Goal: Task Accomplishment & Management: Manage account settings

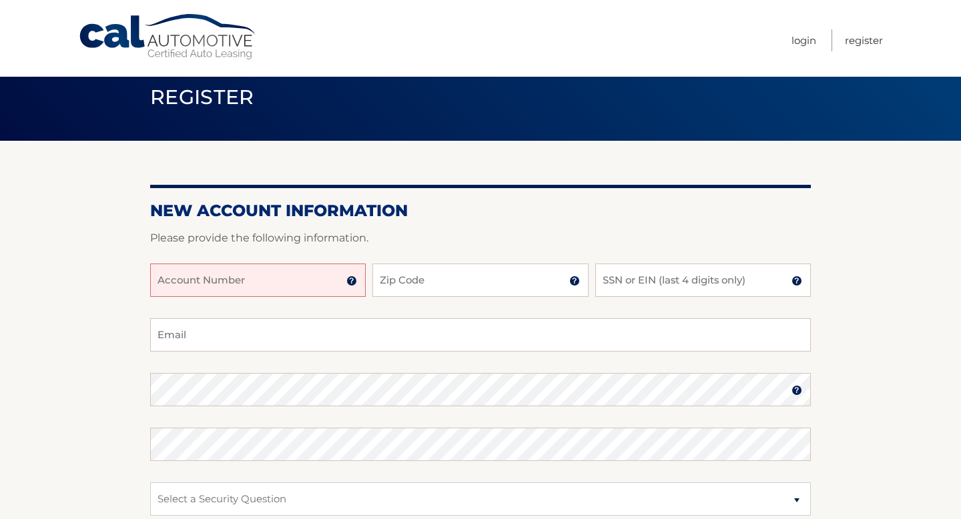
scroll to position [31, 0]
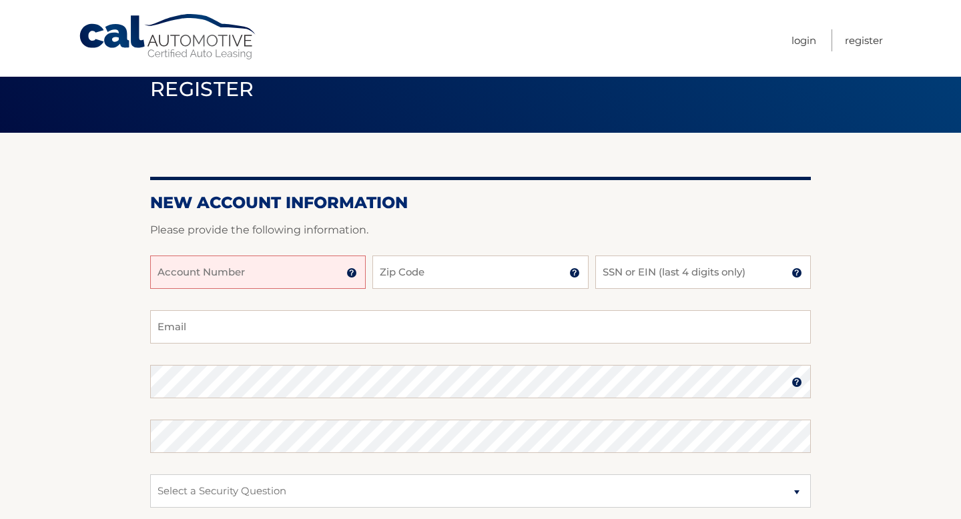
click at [229, 256] on input "Account Number" at bounding box center [257, 271] width 215 height 33
type input "44456016757"
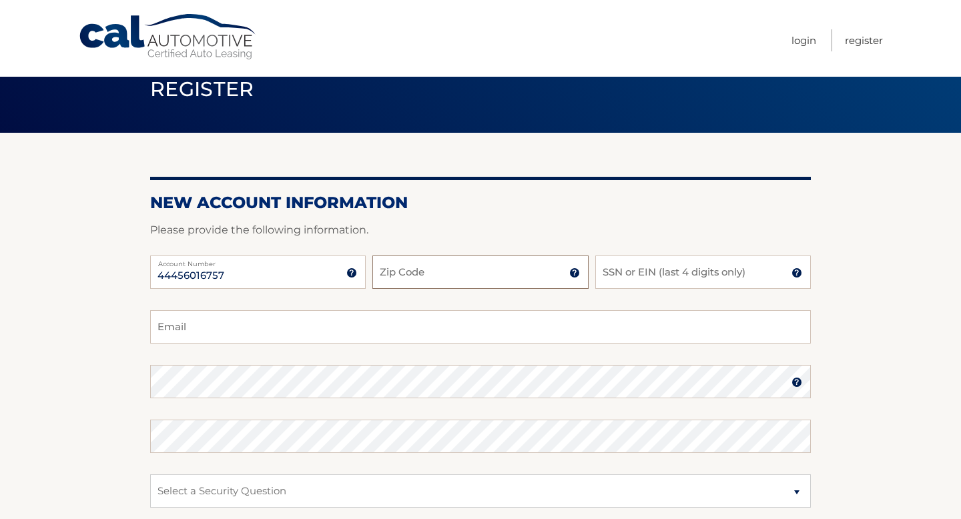
click at [429, 270] on input "Zip Code" at bounding box center [479, 271] width 215 height 33
type input "08830"
click at [622, 260] on input "SSN or EIN (last 4 digits only)" at bounding box center [702, 271] width 215 height 33
type input "4314"
click at [362, 314] on input "Email" at bounding box center [480, 326] width 660 height 33
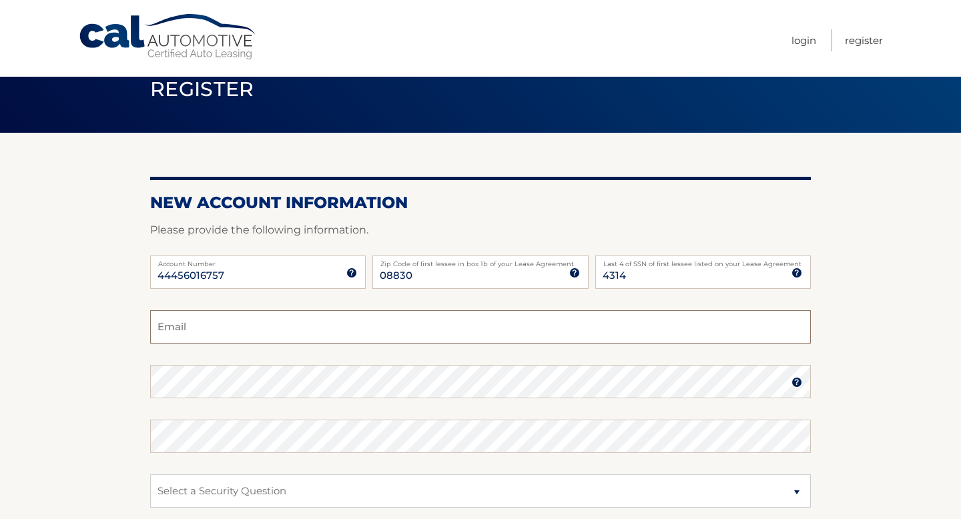
type input "swarasri02@gmail.com"
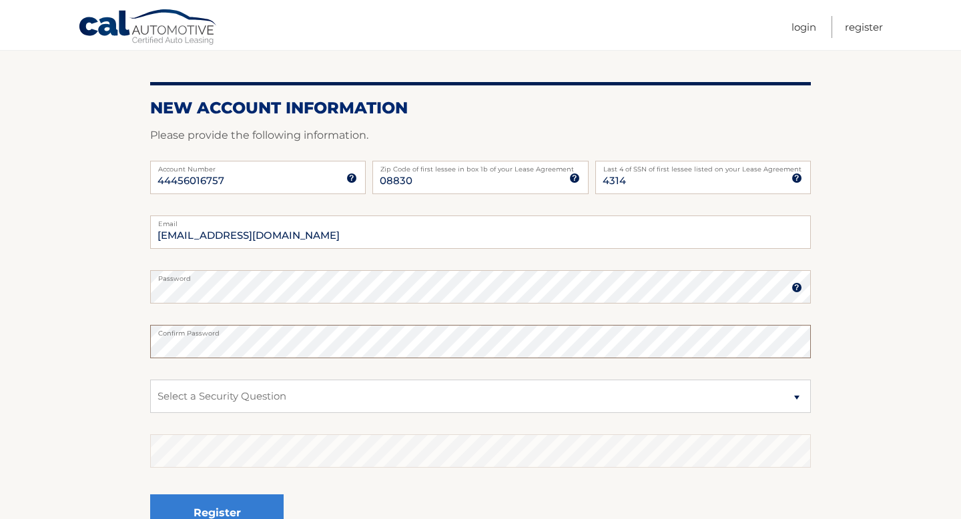
scroll to position [127, 0]
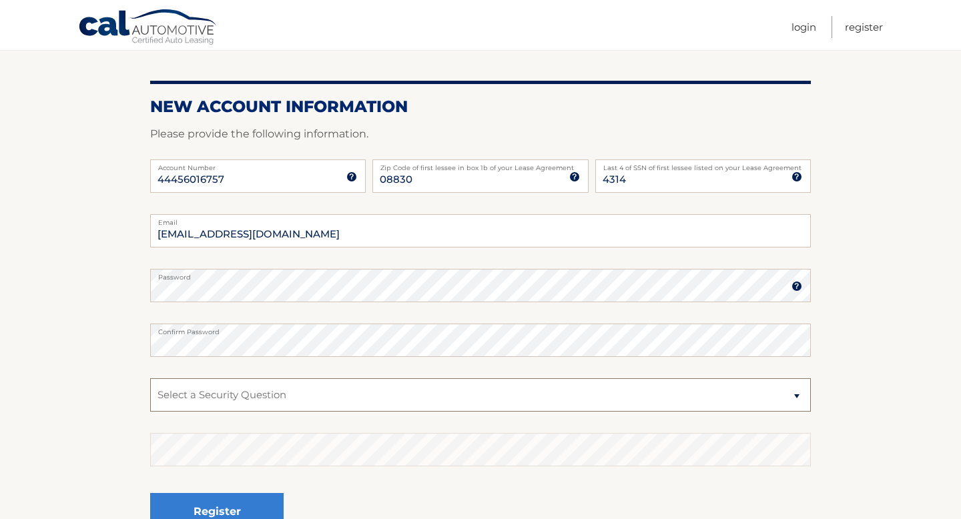
click at [293, 395] on select "Select a Security Question What was the name of your elementary school? What is…" at bounding box center [480, 394] width 660 height 33
select select "2"
click at [150, 378] on select "Select a Security Question What was the name of your elementary school? What is…" at bounding box center [480, 394] width 660 height 33
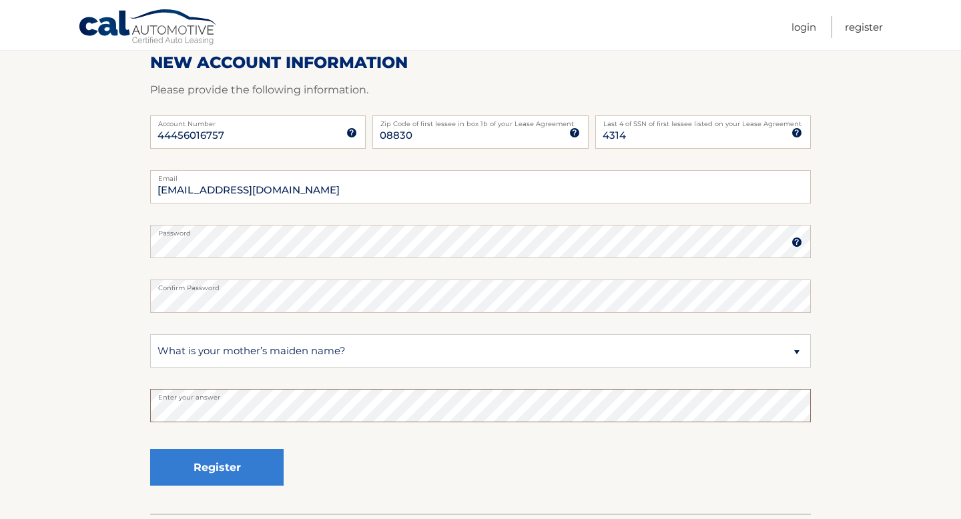
scroll to position [179, 0]
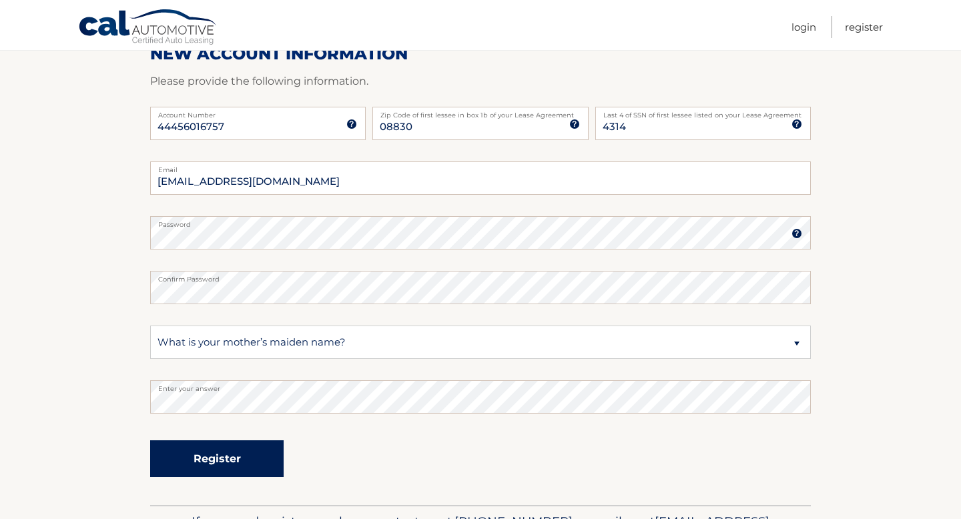
click at [238, 447] on button "Register" at bounding box center [216, 458] width 133 height 37
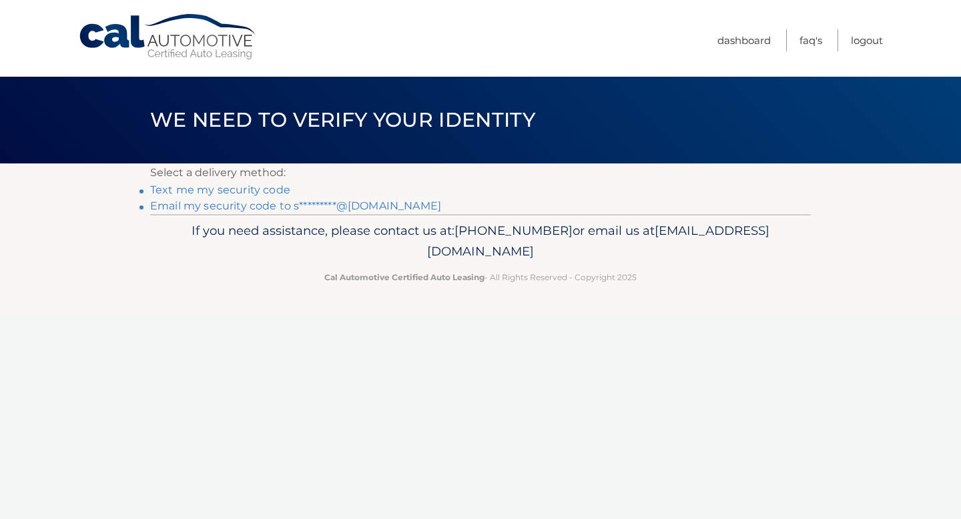
click at [225, 190] on link "Text me my security code" at bounding box center [220, 189] width 140 height 13
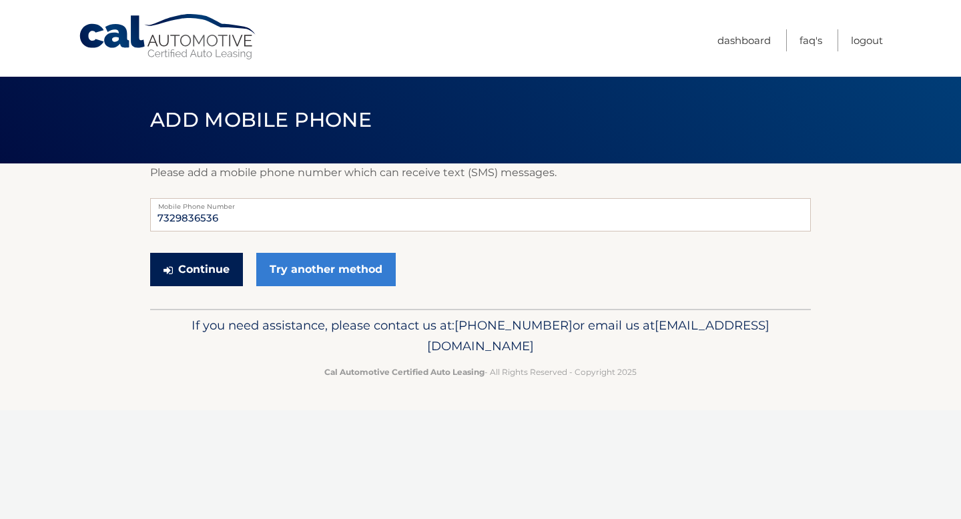
click at [219, 271] on button "Continue" at bounding box center [196, 269] width 93 height 33
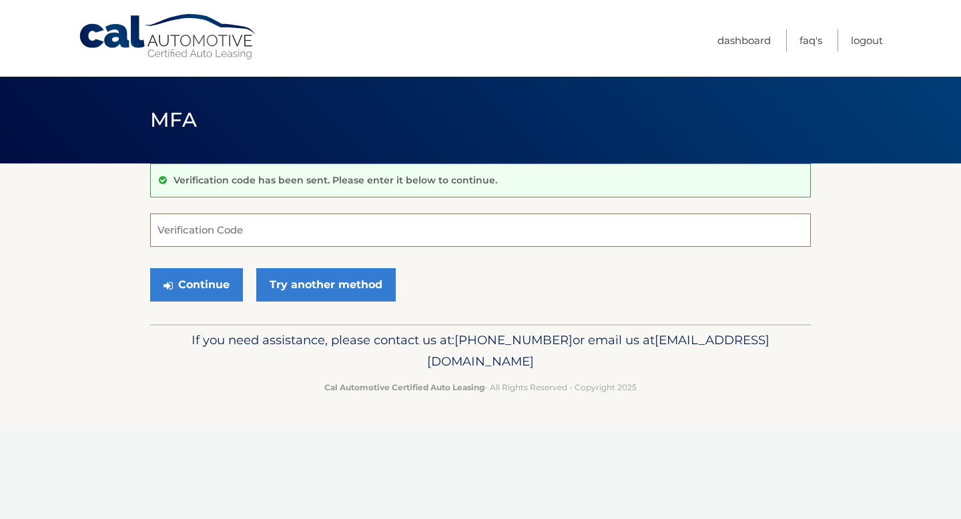
click at [206, 236] on input "Verification Code" at bounding box center [480, 229] width 660 height 33
type input "134702"
click at [159, 281] on button "Continue" at bounding box center [196, 284] width 93 height 33
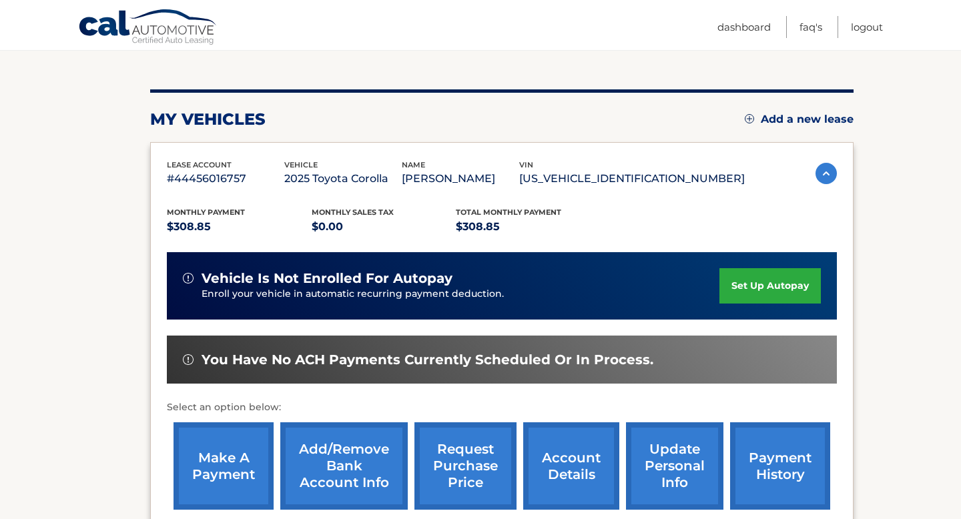
scroll to position [182, 0]
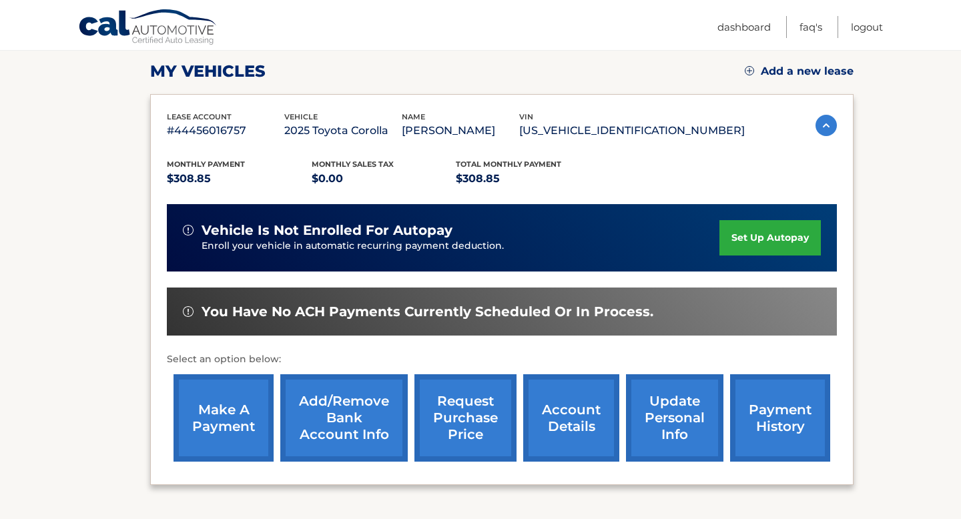
click at [776, 223] on link "set up autopay" at bounding box center [769, 237] width 101 height 35
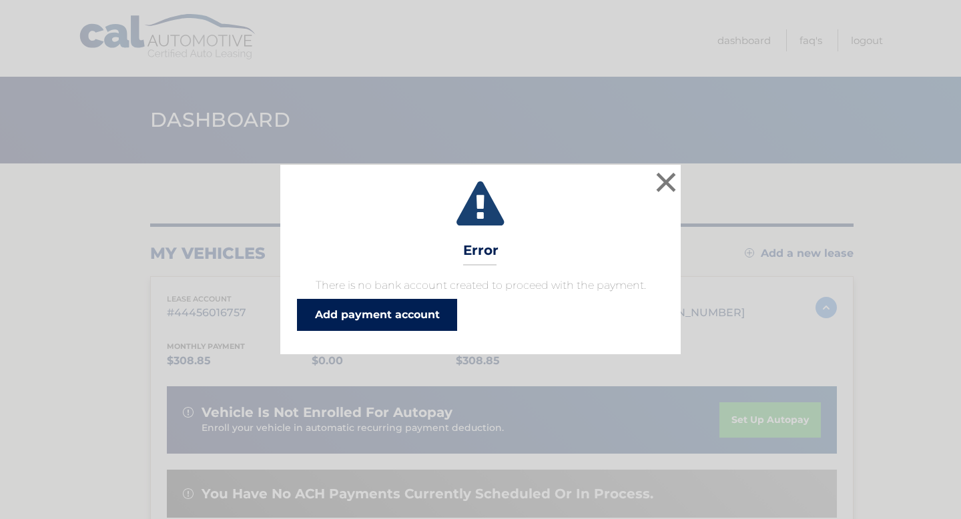
click at [386, 320] on link "Add payment account" at bounding box center [377, 315] width 160 height 32
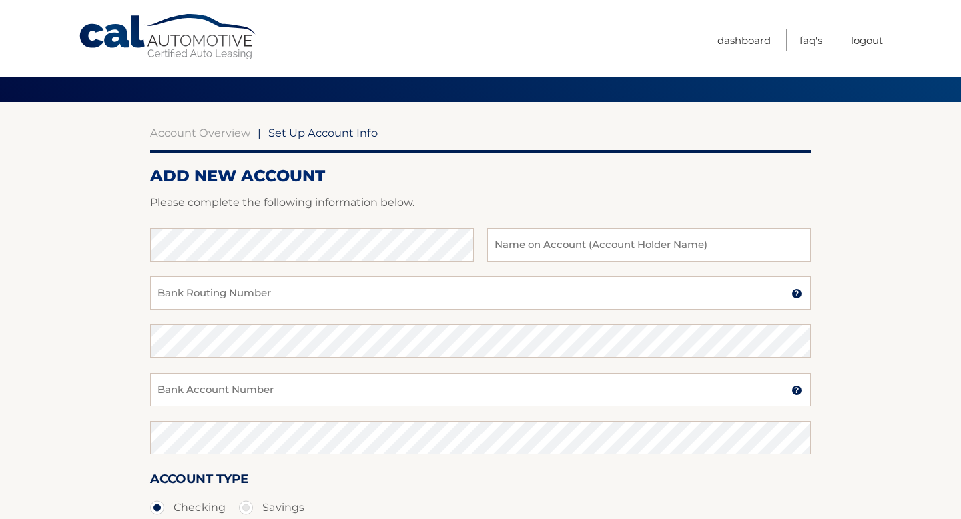
scroll to position [68, 0]
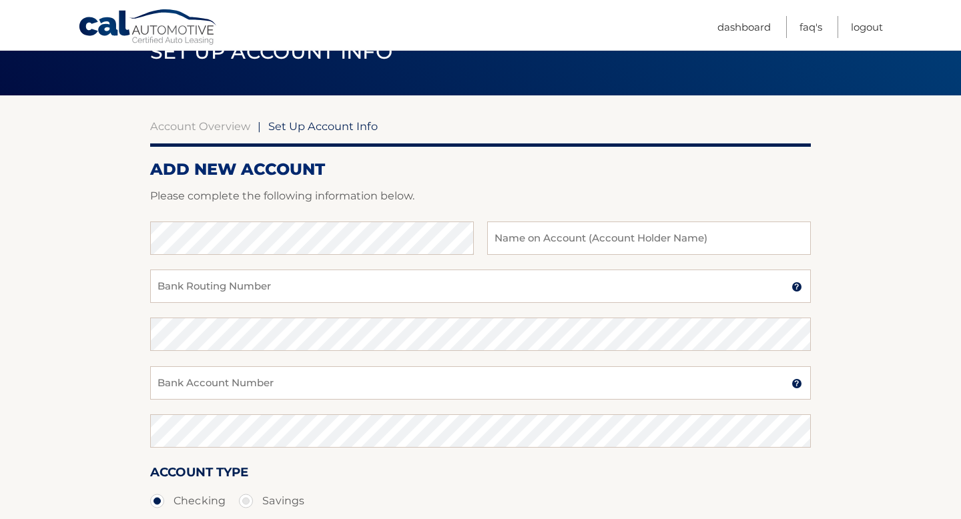
click at [246, 213] on div at bounding box center [480, 213] width 660 height 16
click at [704, 228] on input "text" at bounding box center [649, 237] width 324 height 33
type input "A"
type input "[PERSON_NAME]"
click at [398, 273] on input "Bank Routing Number" at bounding box center [480, 285] width 660 height 33
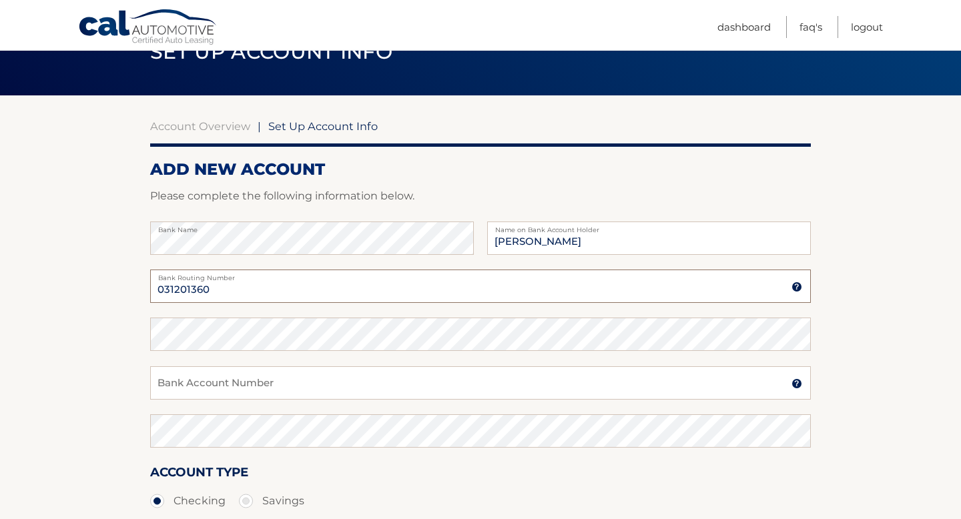
type input "031201360"
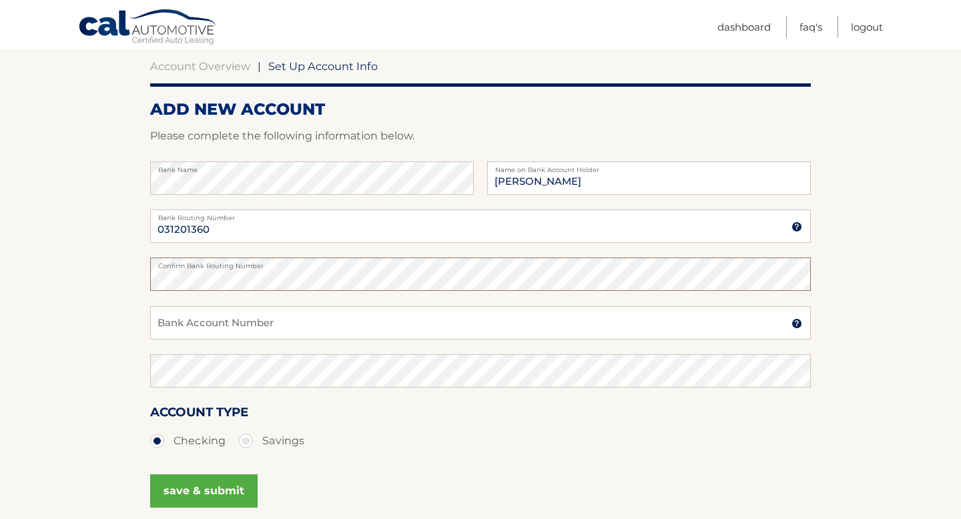
scroll to position [151, 0]
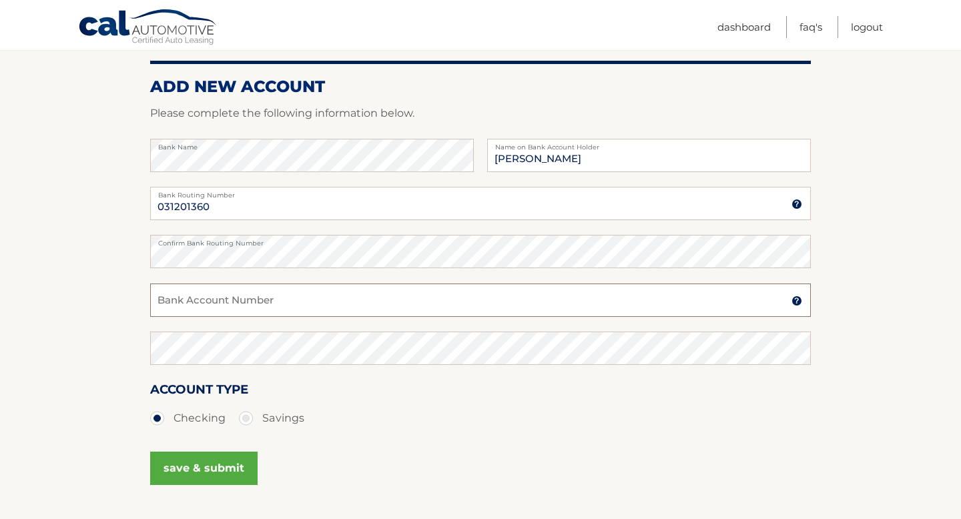
click at [209, 297] on input "Bank Account Number" at bounding box center [480, 299] width 660 height 33
type input "4375699655"
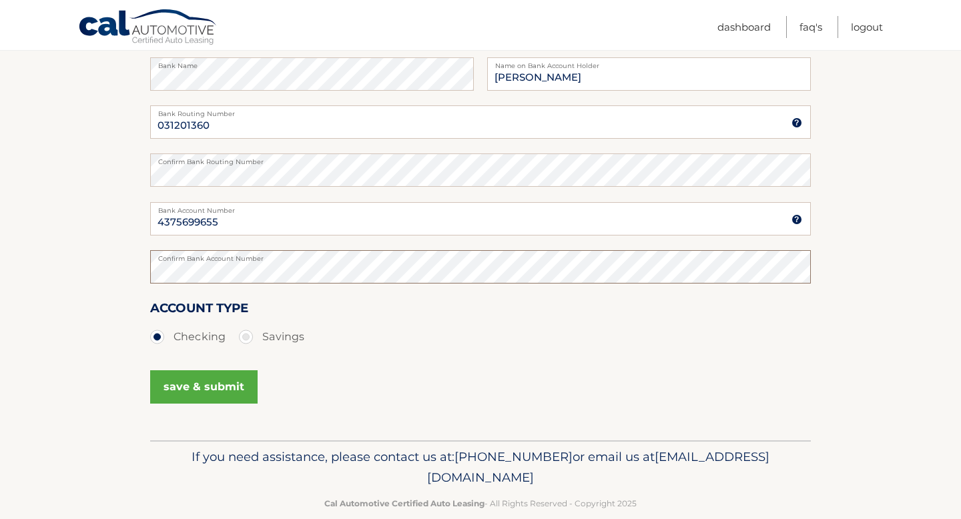
scroll to position [234, 0]
click at [181, 382] on button "save & submit" at bounding box center [203, 384] width 107 height 33
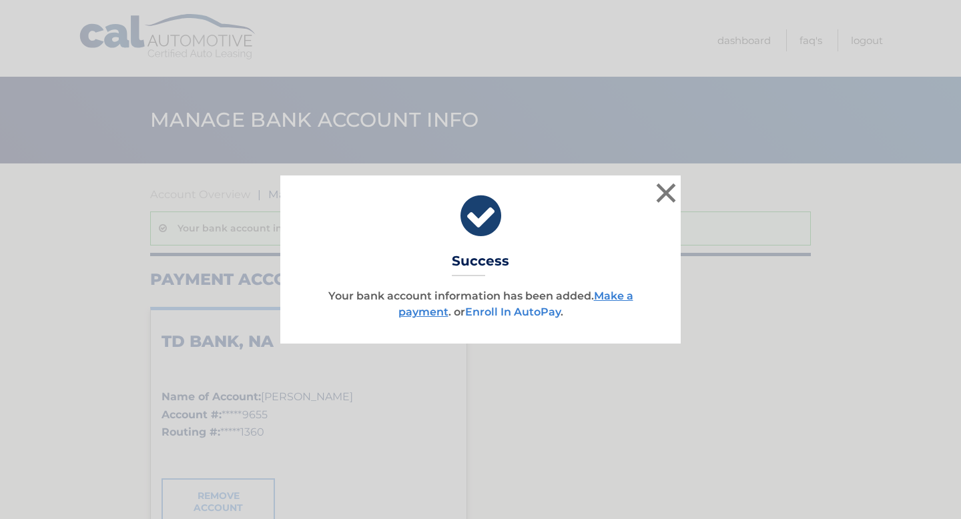
click at [550, 314] on link "Enroll In AutoPay" at bounding box center [512, 311] width 95 height 13
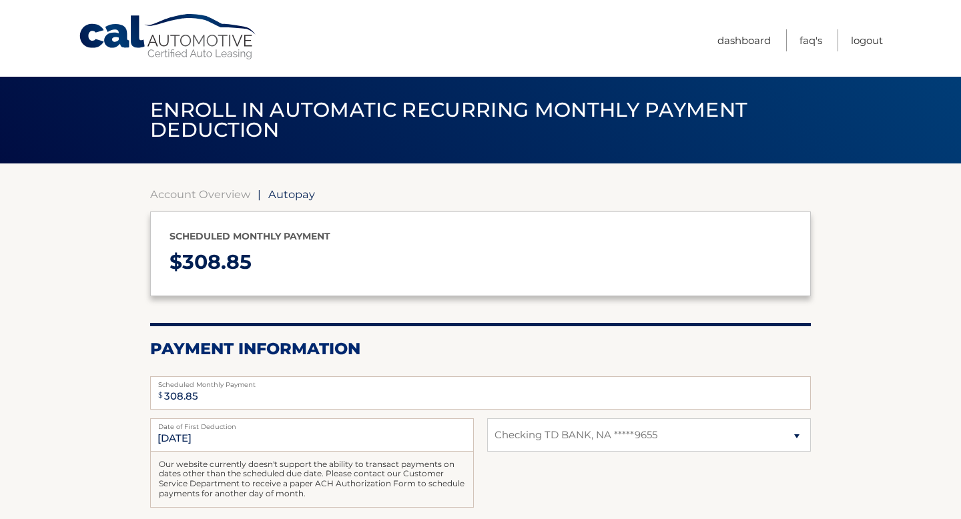
select select "Mzc0YTMwNjctNjQ5Ny00YzAyLTgyM2EtNmMzN2QxYTU3M2E2"
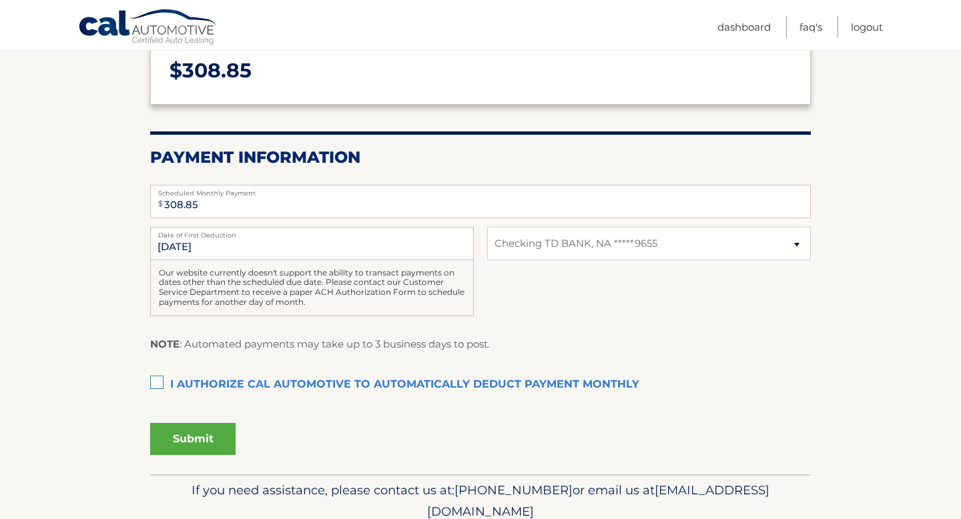
scroll to position [198, 0]
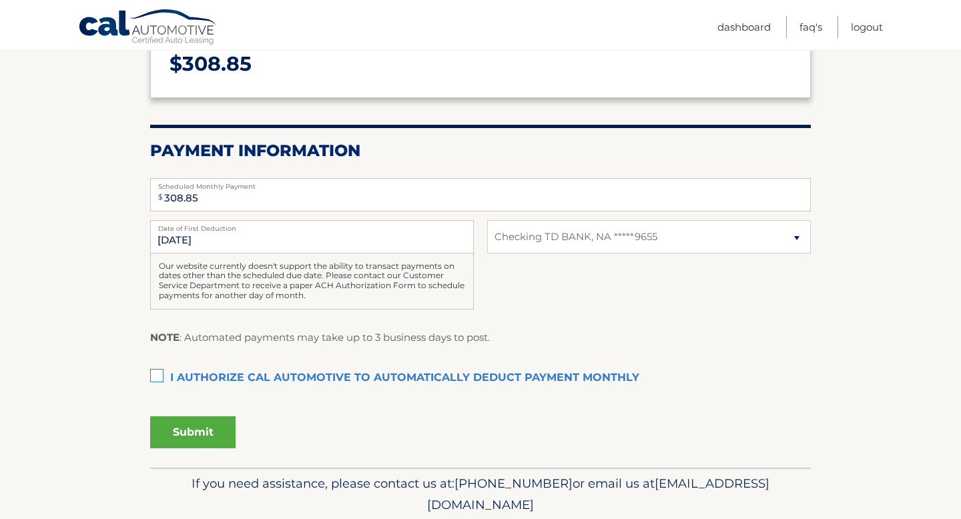
click at [157, 367] on label "I authorize cal automotive to automatically deduct payment monthly This checkbo…" at bounding box center [480, 378] width 660 height 27
click at [0, 0] on input "I authorize cal automotive to automatically deduct payment monthly This checkbo…" at bounding box center [0, 0] width 0 height 0
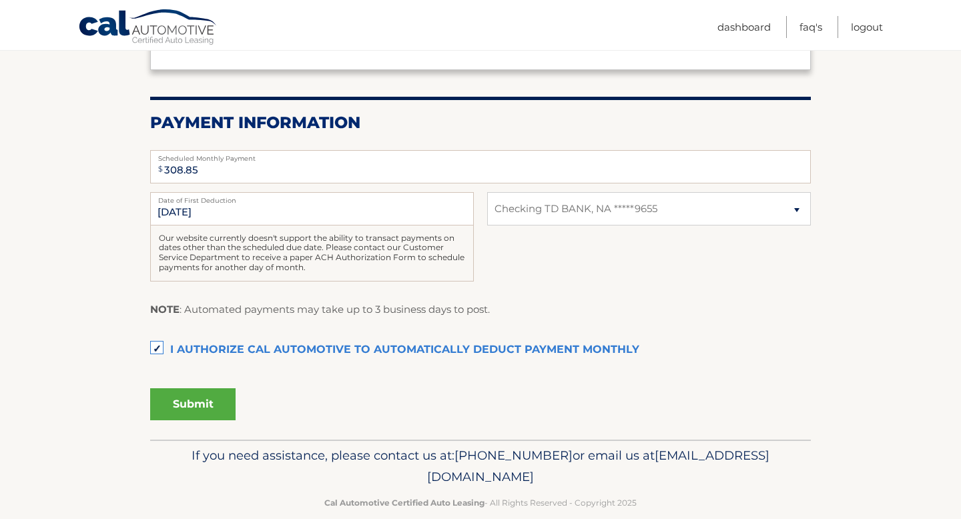
scroll to position [241, 0]
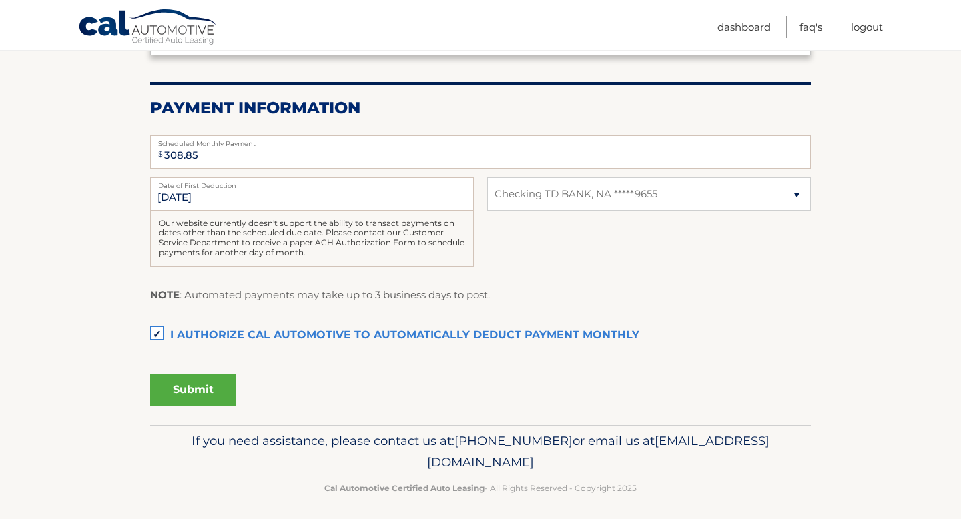
click at [220, 393] on button "Submit" at bounding box center [192, 390] width 85 height 32
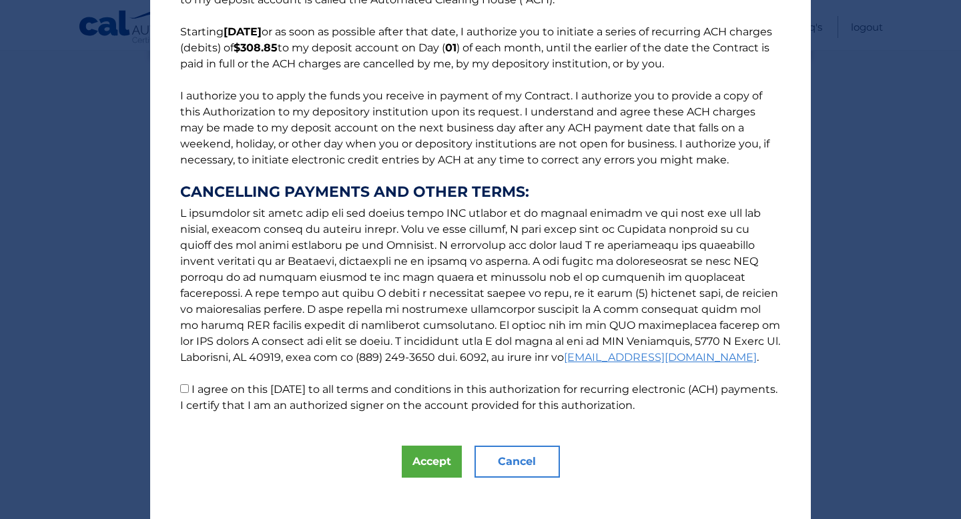
scroll to position [111, 0]
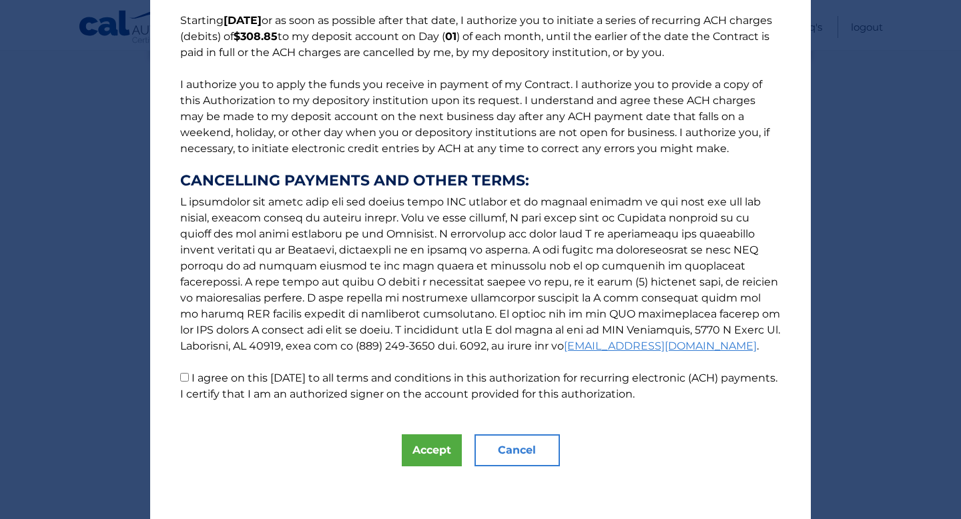
click at [183, 380] on input "I agree on this [DATE] to all terms and conditions in this authorization for re…" at bounding box center [184, 377] width 9 height 9
checkbox input "true"
click at [422, 448] on button "Accept" at bounding box center [432, 450] width 60 height 32
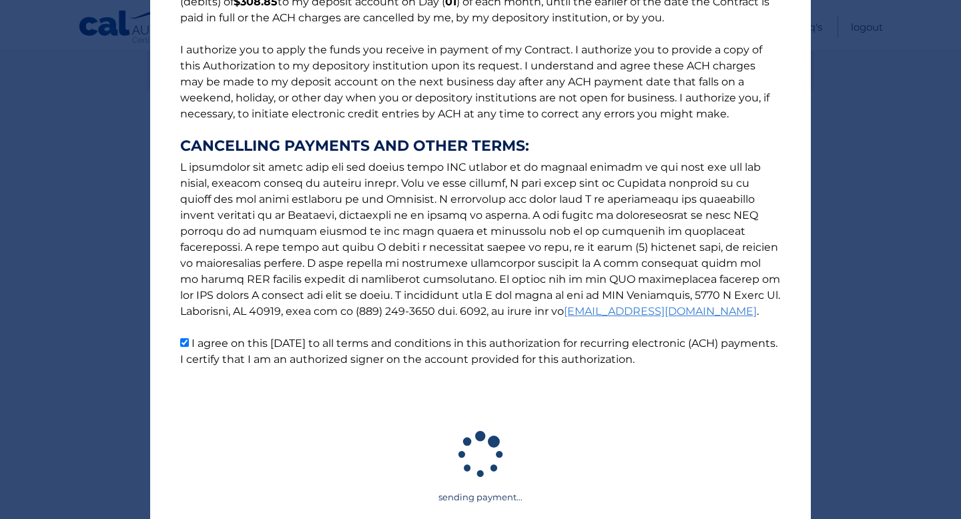
scroll to position [185, 0]
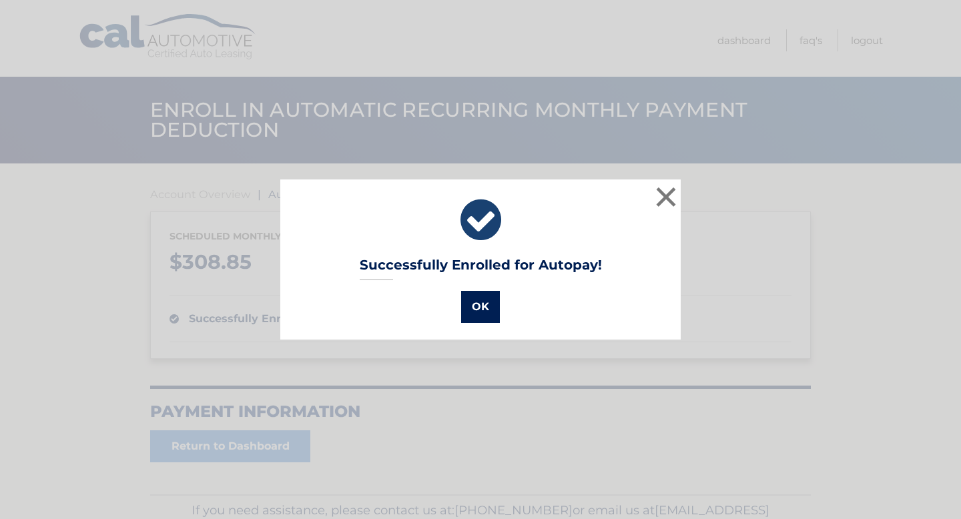
click at [480, 291] on button "OK" at bounding box center [480, 307] width 39 height 32
